Goal: Navigation & Orientation: Find specific page/section

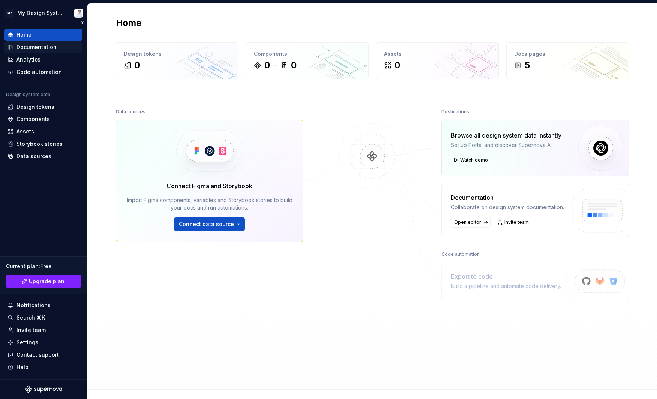
click at [29, 46] on div "Documentation" at bounding box center [37, 48] width 40 height 8
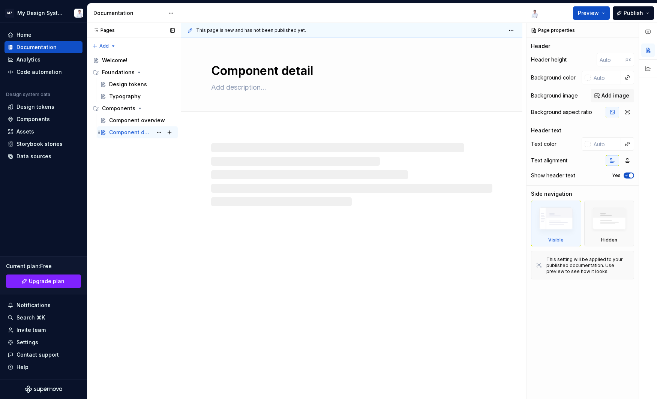
type textarea "*"
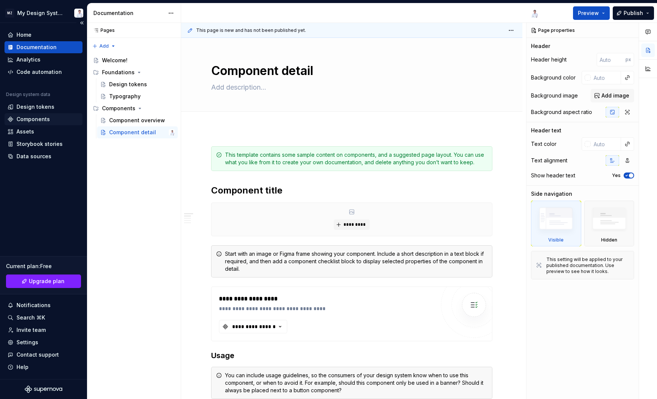
click at [44, 116] on div "Components" at bounding box center [33, 120] width 33 height 8
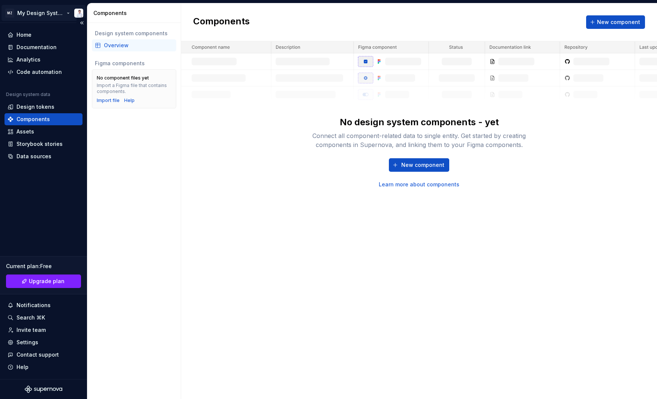
click at [45, 14] on html "MZ My Design System Home Documentation Analytics Code automation Design system …" at bounding box center [328, 199] width 657 height 399
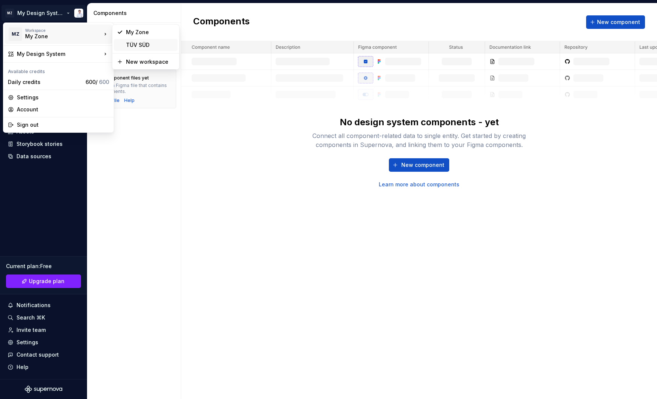
click at [123, 46] on div "TÜV SÜD" at bounding box center [146, 45] width 64 height 12
